Goal: Task Accomplishment & Management: Use online tool/utility

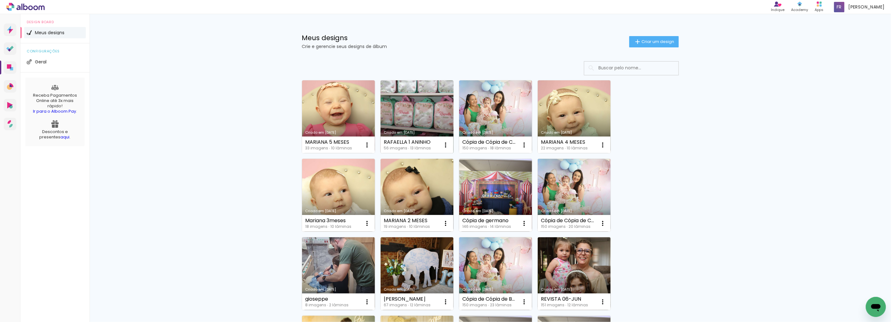
click at [414, 111] on link "Criado em [DATE]" at bounding box center [416, 116] width 73 height 73
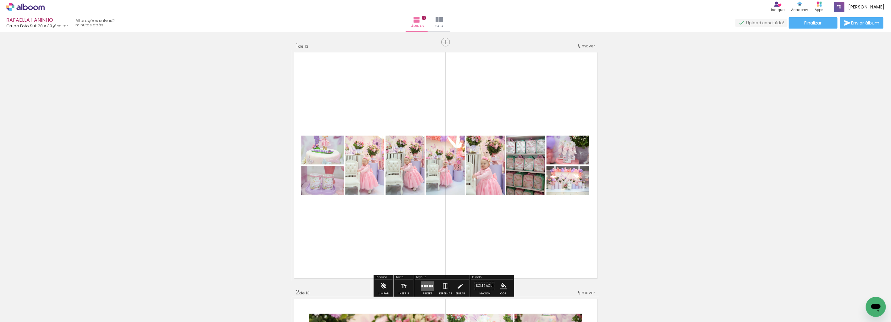
scroll to position [0, 1274]
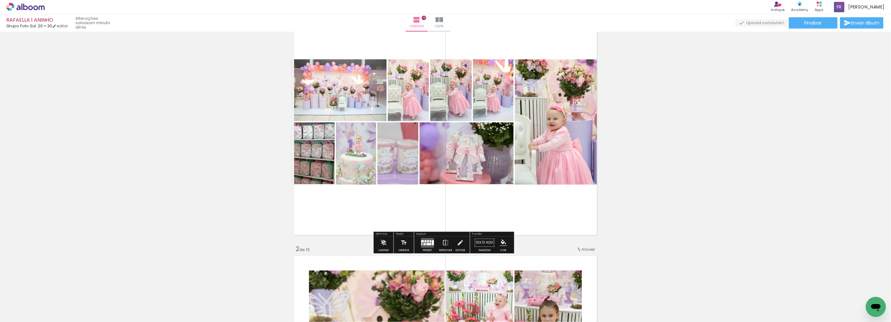
scroll to position [43, 0]
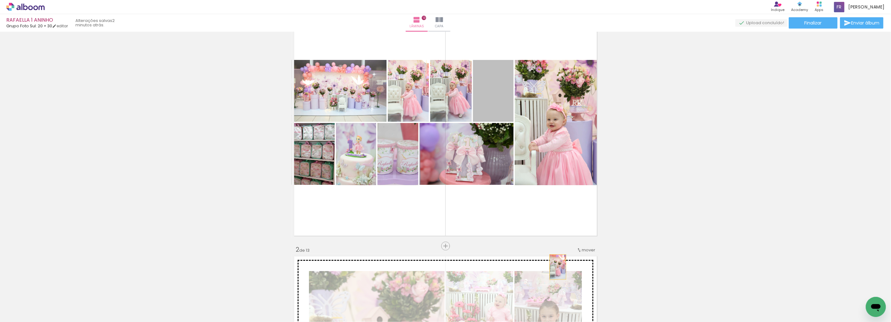
drag, startPoint x: 492, startPoint y: 101, endPoint x: 555, endPoint y: 267, distance: 177.2
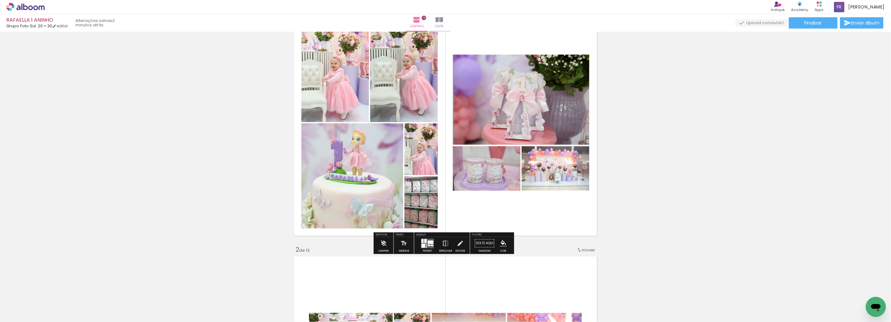
click at [432, 242] on quentale-layouter at bounding box center [427, 244] width 13 height 10
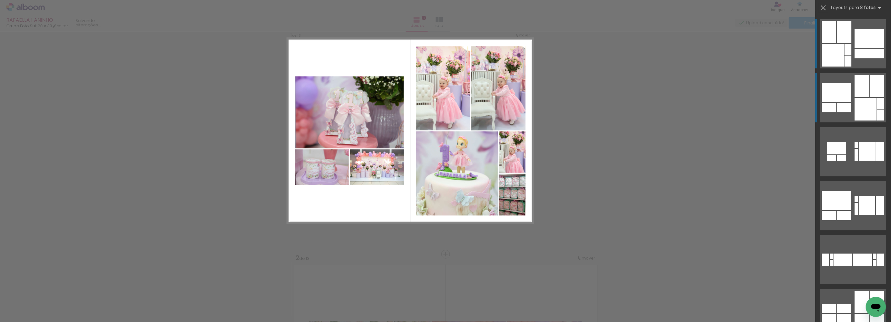
scroll to position [8, 0]
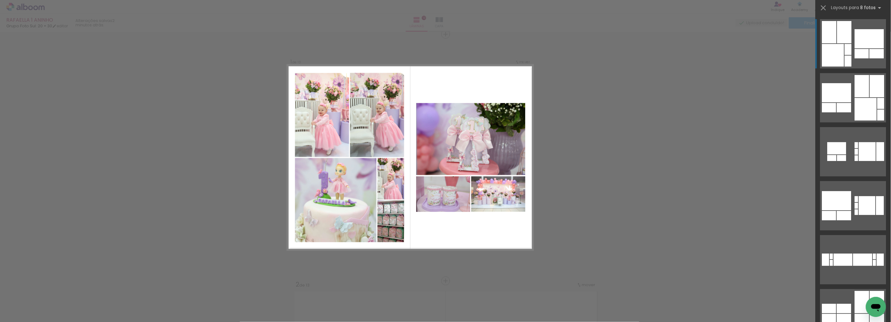
click at [854, 58] on div at bounding box center [861, 53] width 14 height 9
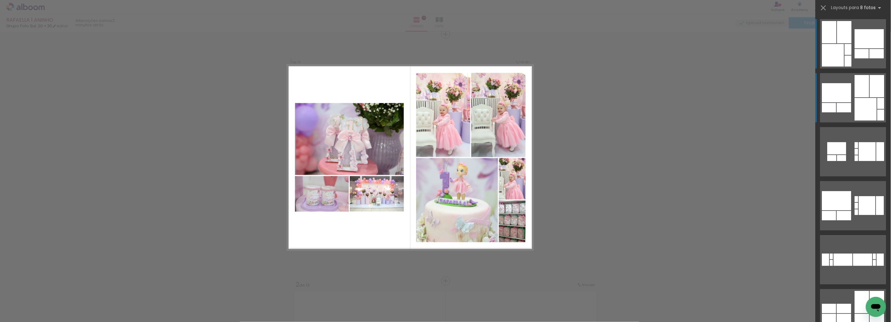
click at [877, 99] on div at bounding box center [880, 103] width 7 height 11
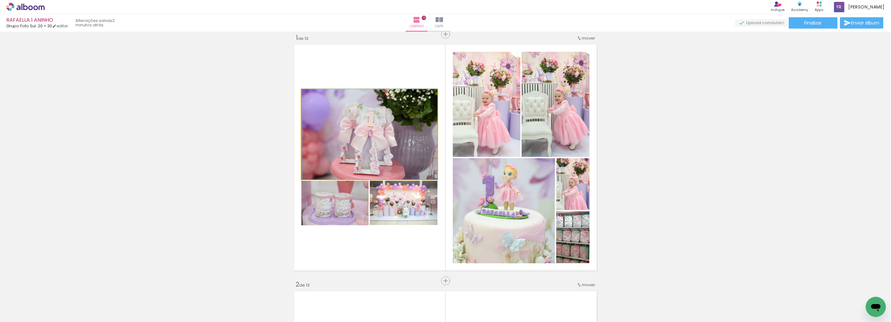
drag, startPoint x: 422, startPoint y: 161, endPoint x: 427, endPoint y: 149, distance: 13.0
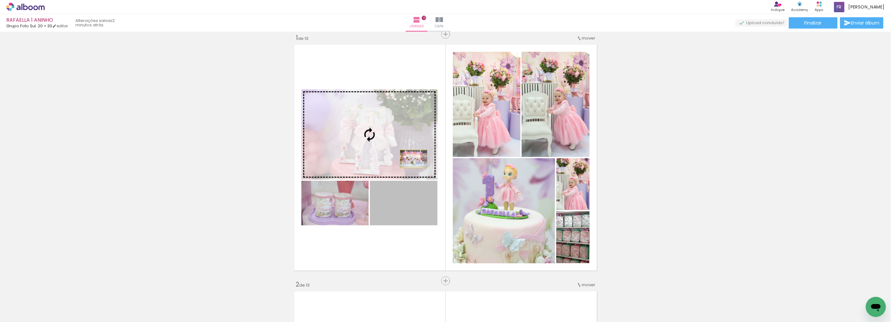
drag, startPoint x: 421, startPoint y: 209, endPoint x: 411, endPoint y: 159, distance: 50.6
click at [0, 0] on slot at bounding box center [0, 0] width 0 height 0
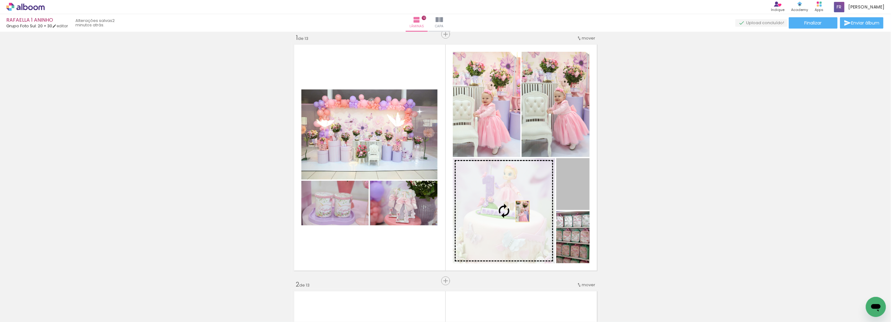
drag, startPoint x: 547, startPoint y: 203, endPoint x: 520, endPoint y: 211, distance: 28.0
click at [0, 0] on slot at bounding box center [0, 0] width 0 height 0
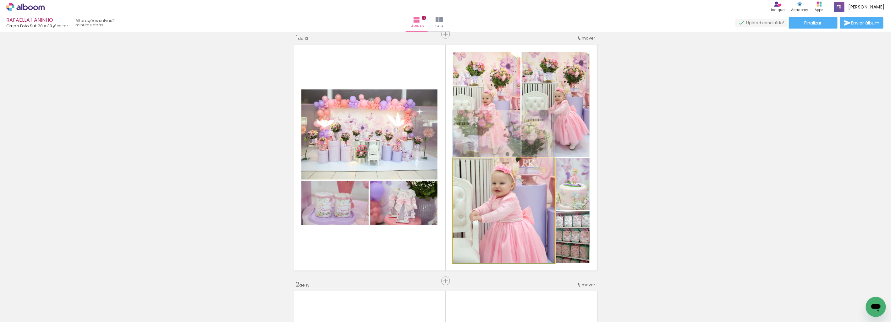
drag, startPoint x: 519, startPoint y: 220, endPoint x: 519, endPoint y: 195, distance: 24.5
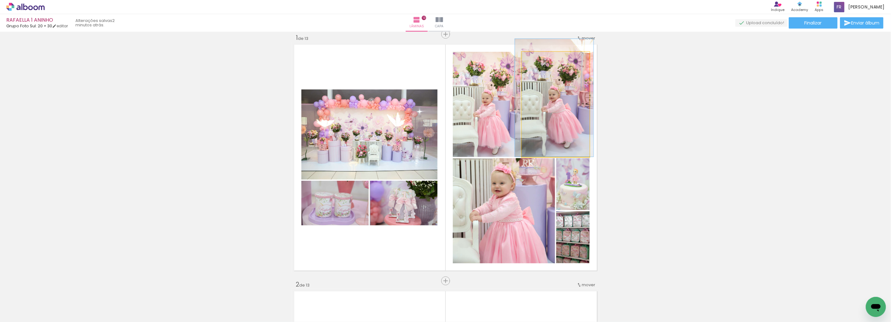
drag, startPoint x: 560, startPoint y: 133, endPoint x: 554, endPoint y: 123, distance: 11.3
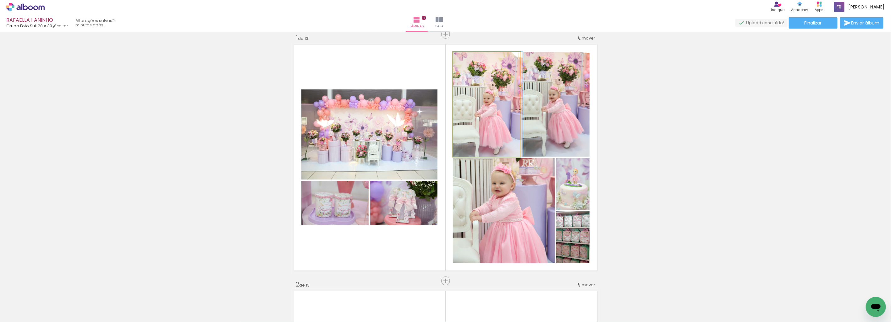
drag, startPoint x: 476, startPoint y: 128, endPoint x: 478, endPoint y: 122, distance: 6.4
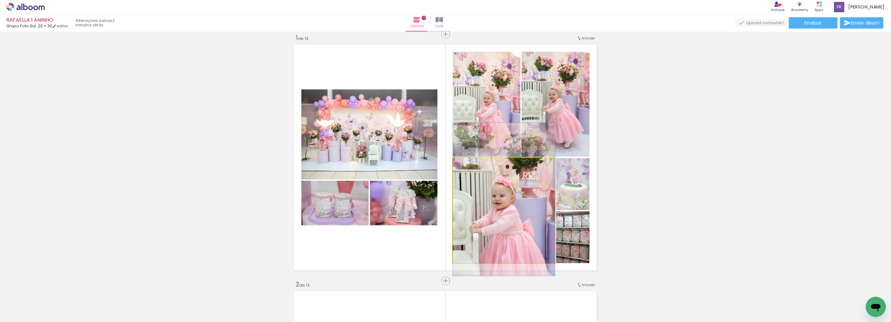
drag, startPoint x: 511, startPoint y: 198, endPoint x: 514, endPoint y: 208, distance: 10.7
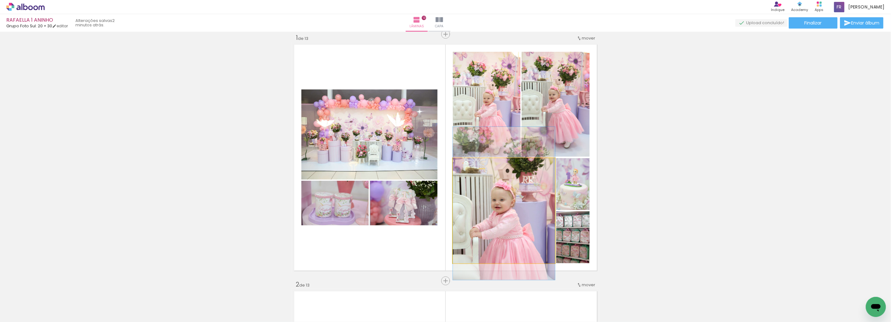
drag, startPoint x: 522, startPoint y: 193, endPoint x: 525, endPoint y: 197, distance: 4.8
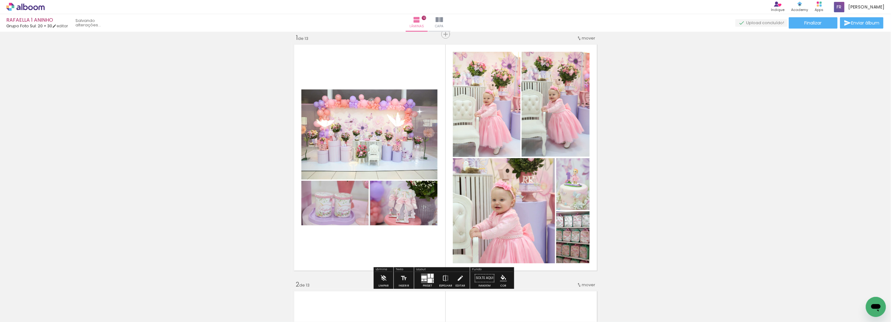
click at [430, 277] on div at bounding box center [431, 276] width 3 height 4
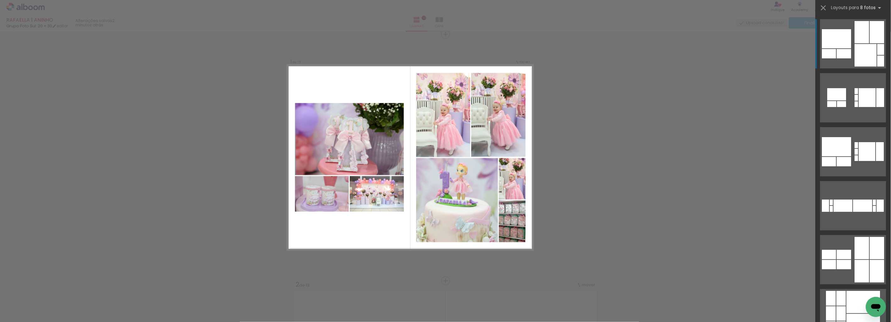
scroll to position [230, 0]
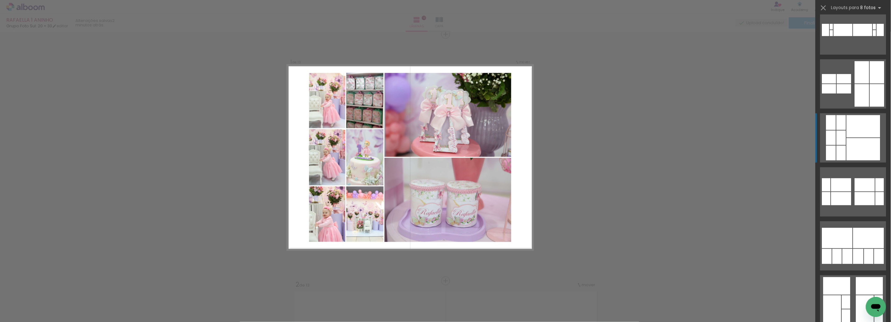
click at [853, 140] on div at bounding box center [863, 149] width 34 height 22
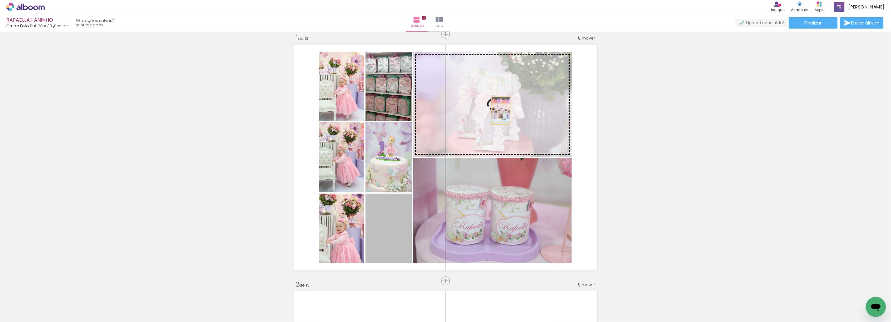
drag, startPoint x: 397, startPoint y: 239, endPoint x: 498, endPoint y: 111, distance: 163.8
click at [0, 0] on slot at bounding box center [0, 0] width 0 height 0
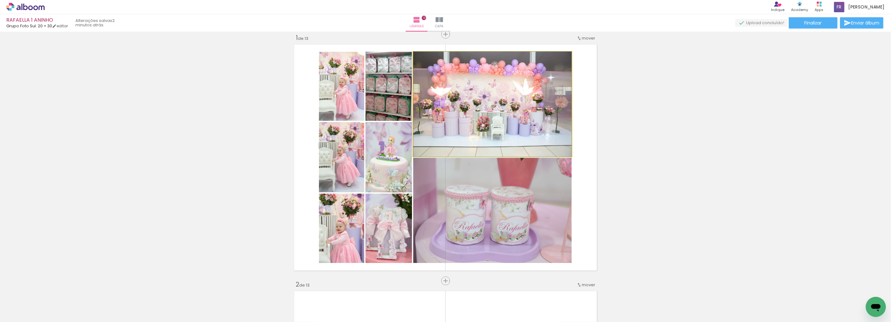
drag, startPoint x: 504, startPoint y: 105, endPoint x: 508, endPoint y: 115, distance: 10.9
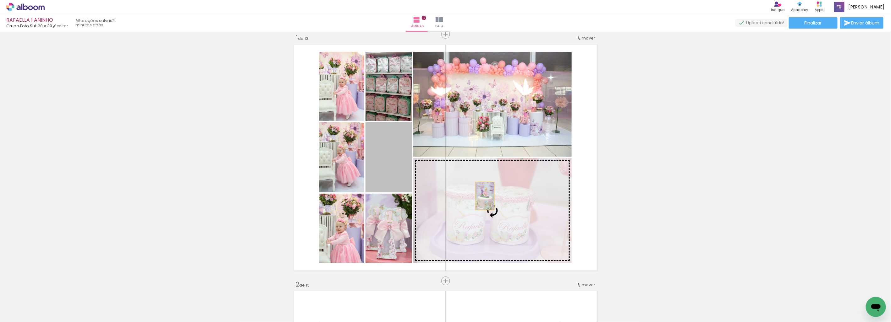
drag, startPoint x: 400, startPoint y: 176, endPoint x: 482, endPoint y: 196, distance: 84.7
click at [0, 0] on slot at bounding box center [0, 0] width 0 height 0
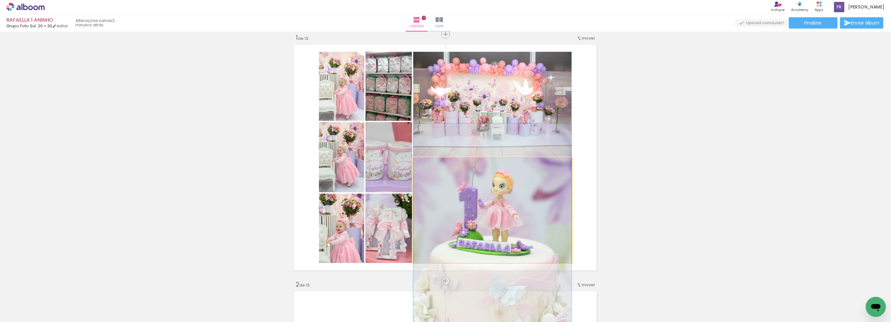
drag, startPoint x: 504, startPoint y: 198, endPoint x: 506, endPoint y: 210, distance: 12.8
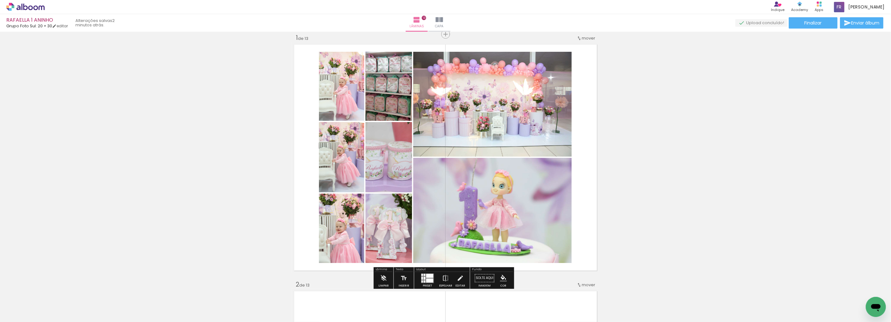
click at [423, 277] on div at bounding box center [424, 278] width 2 height 3
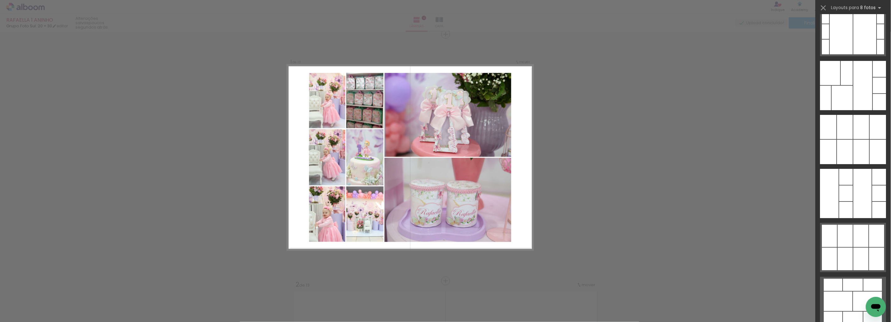
scroll to position [3250, 0]
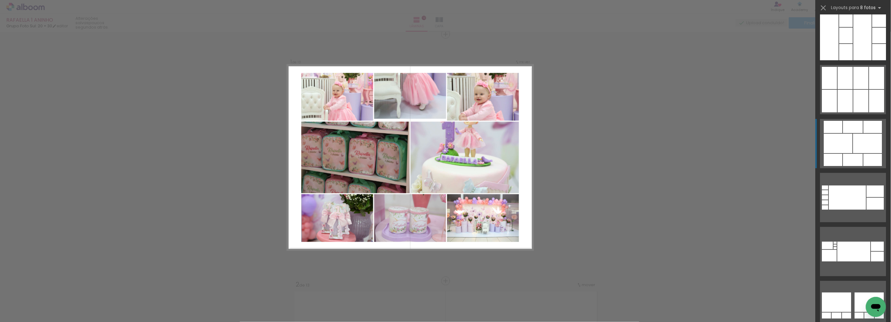
click at [853, 154] on div at bounding box center [853, 160] width 20 height 12
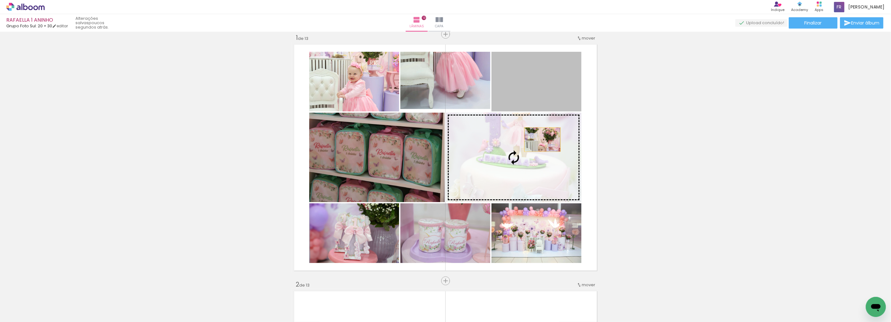
drag, startPoint x: 544, startPoint y: 80, endPoint x: 540, endPoint y: 140, distance: 59.5
click at [0, 0] on slot at bounding box center [0, 0] width 0 height 0
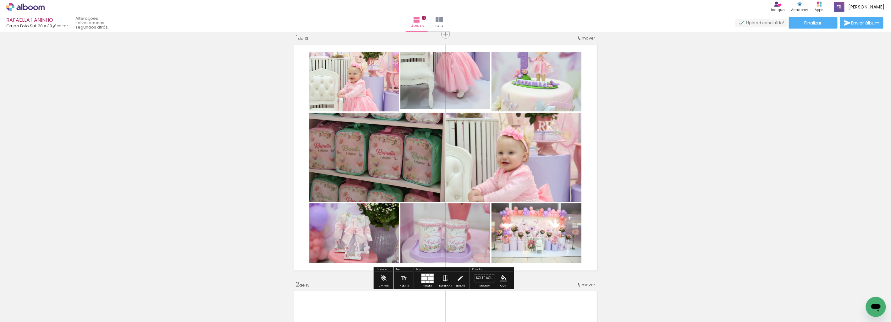
click at [427, 279] on div at bounding box center [430, 278] width 6 height 3
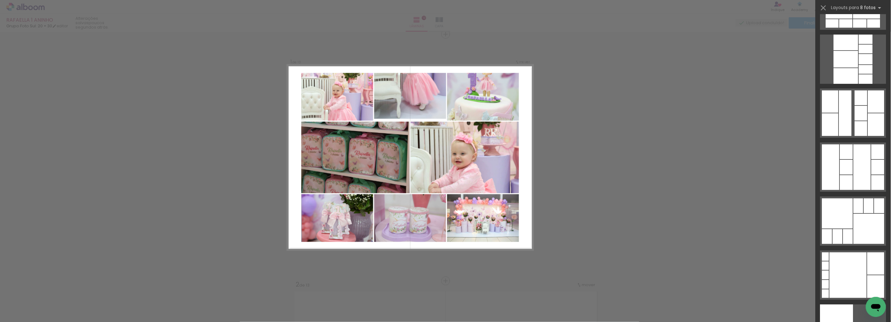
scroll to position [4771, 0]
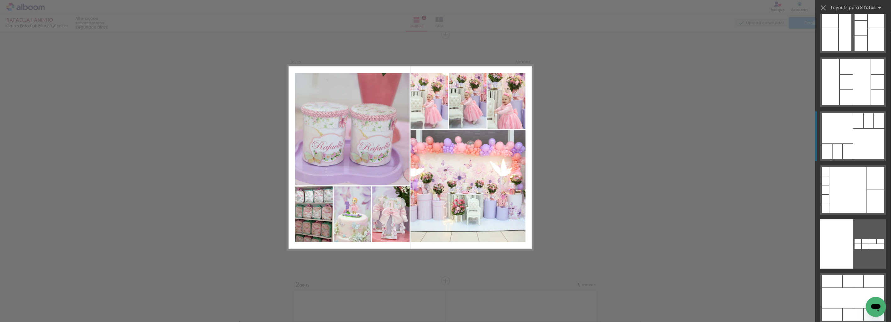
click at [867, 149] on div at bounding box center [868, 144] width 31 height 30
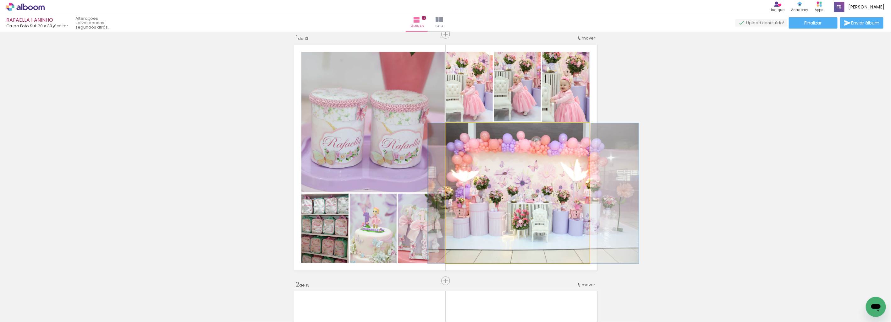
drag, startPoint x: 521, startPoint y: 227, endPoint x: 535, endPoint y: 219, distance: 16.3
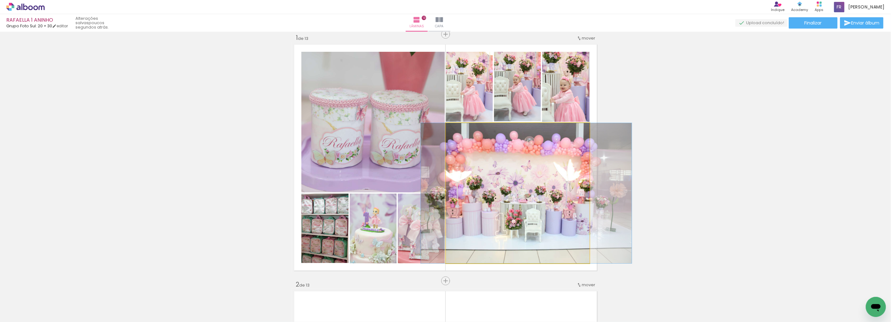
drag, startPoint x: 544, startPoint y: 208, endPoint x: 538, endPoint y: 208, distance: 5.3
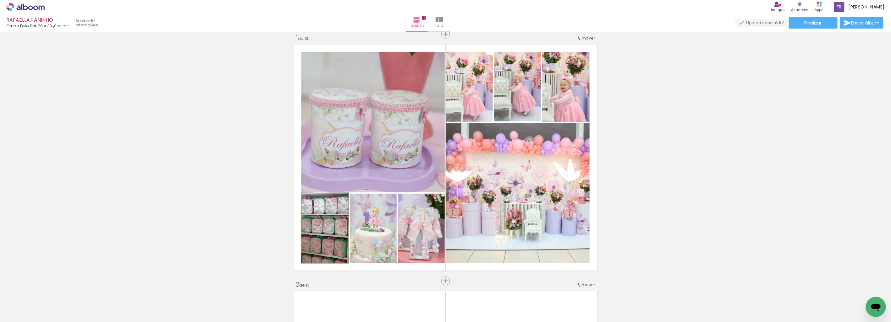
drag, startPoint x: 327, startPoint y: 253, endPoint x: 327, endPoint y: 249, distance: 3.8
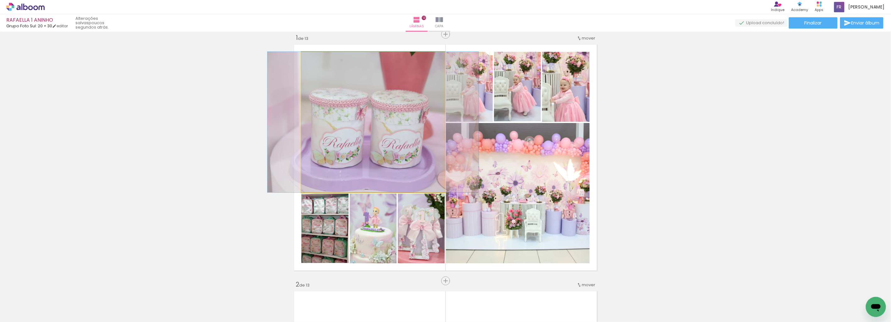
drag, startPoint x: 406, startPoint y: 140, endPoint x: 402, endPoint y: 146, distance: 7.6
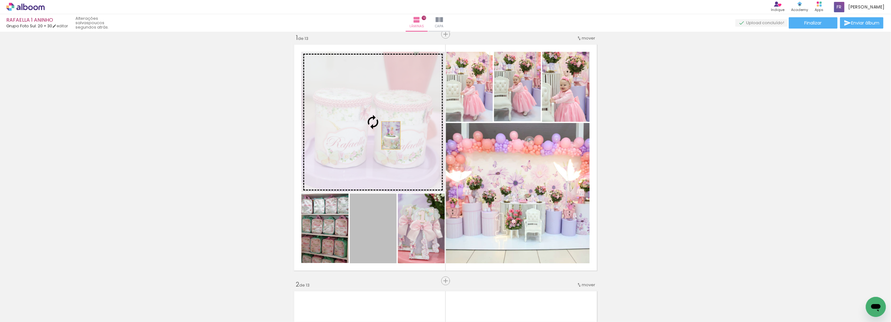
drag, startPoint x: 374, startPoint y: 240, endPoint x: 387, endPoint y: 123, distance: 117.2
click at [0, 0] on slot at bounding box center [0, 0] width 0 height 0
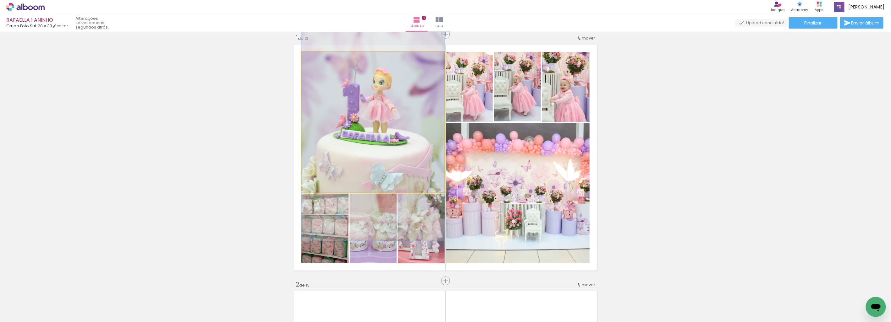
drag, startPoint x: 396, startPoint y: 161, endPoint x: 397, endPoint y: 175, distance: 14.2
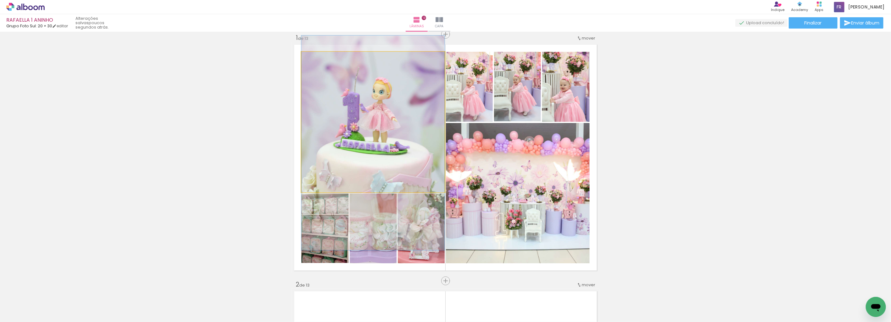
drag, startPoint x: 401, startPoint y: 142, endPoint x: 401, endPoint y: 148, distance: 5.7
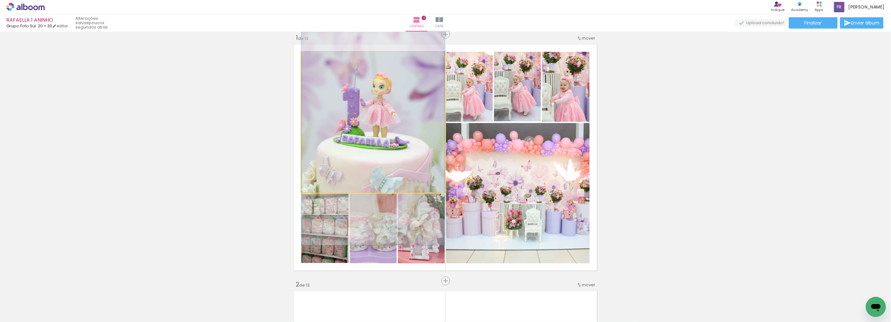
drag, startPoint x: 401, startPoint y: 151, endPoint x: 401, endPoint y: 145, distance: 6.3
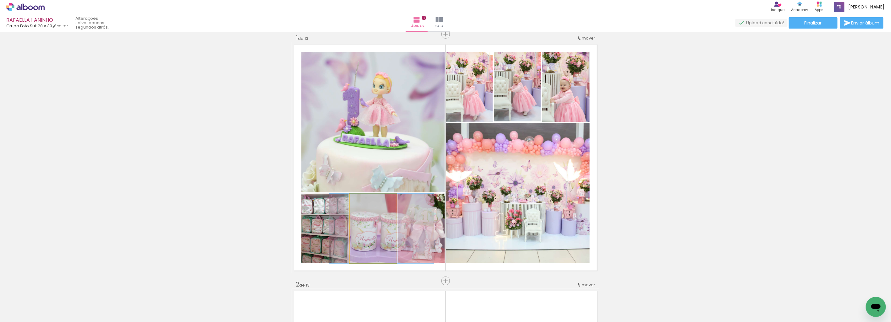
drag, startPoint x: 379, startPoint y: 240, endPoint x: 384, endPoint y: 239, distance: 5.1
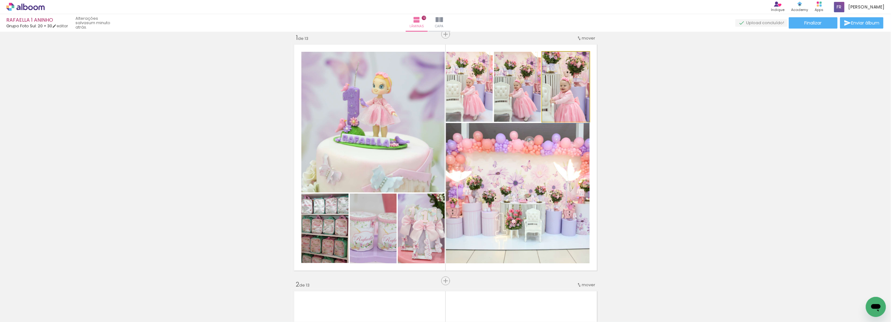
drag, startPoint x: 567, startPoint y: 99, endPoint x: 568, endPoint y: 102, distance: 3.6
drag, startPoint x: 558, startPoint y: 106, endPoint x: 561, endPoint y: 101, distance: 6.6
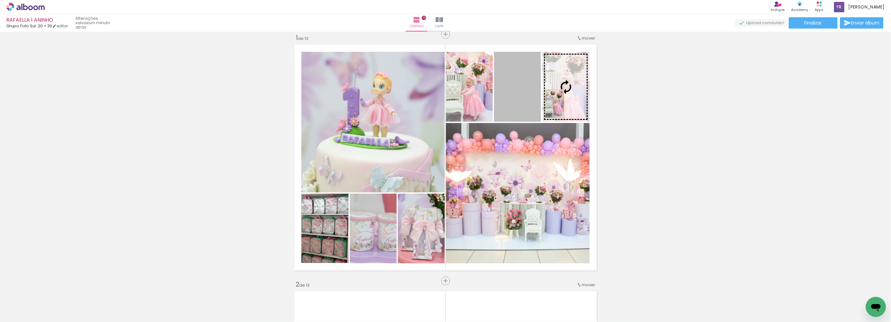
drag, startPoint x: 514, startPoint y: 109, endPoint x: 552, endPoint y: 104, distance: 38.4
click at [0, 0] on slot at bounding box center [0, 0] width 0 height 0
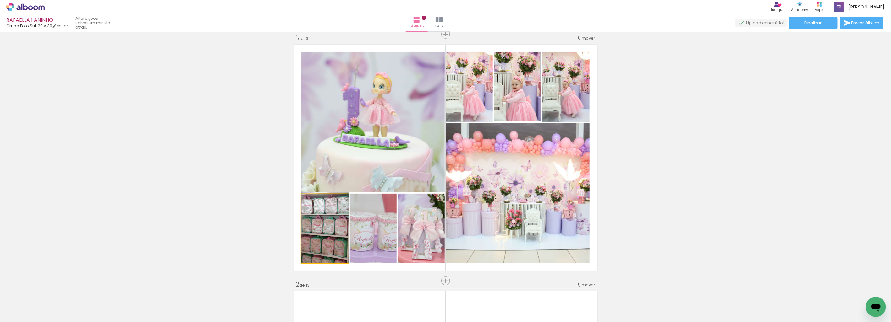
drag, startPoint x: 332, startPoint y: 248, endPoint x: 336, endPoint y: 244, distance: 5.2
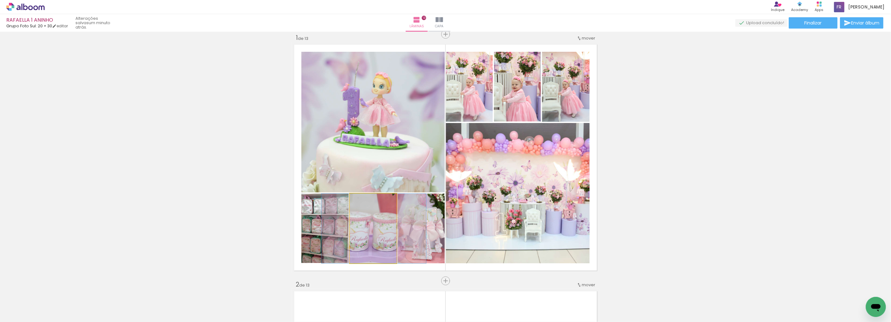
drag, startPoint x: 378, startPoint y: 237, endPoint x: 373, endPoint y: 240, distance: 6.2
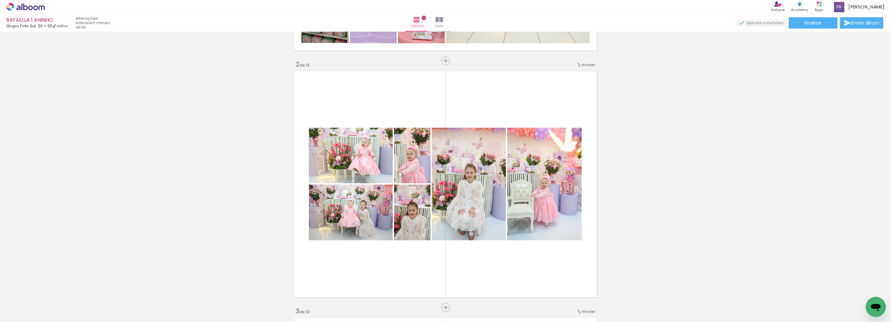
scroll to position [252, 0]
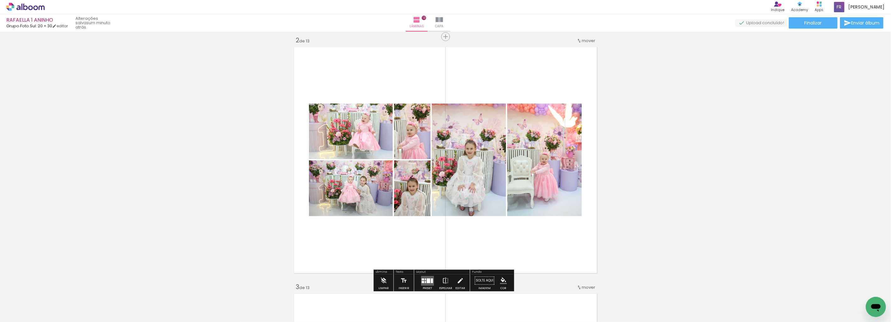
click at [430, 278] on quentale-layouter at bounding box center [427, 281] width 13 height 10
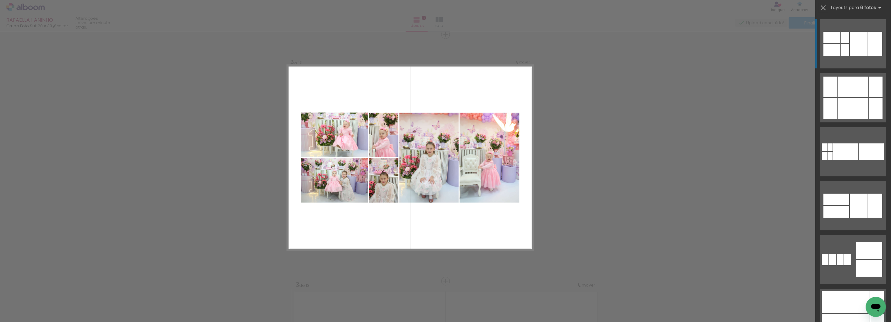
scroll to position [255, 0]
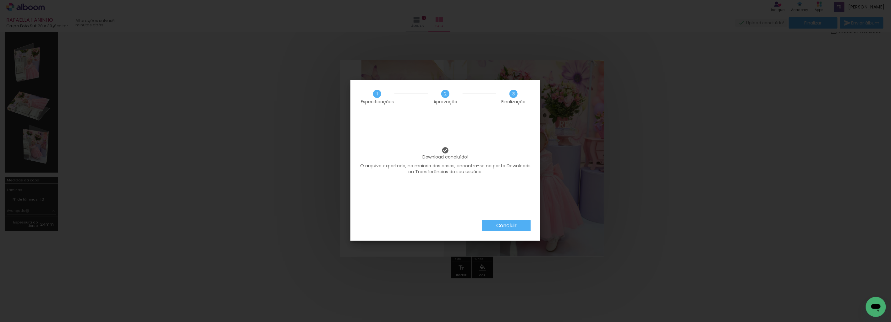
scroll to position [0, 34]
click at [0, 0] on slot "Concluir" at bounding box center [0, 0] width 0 height 0
